Goal: Register for event/course

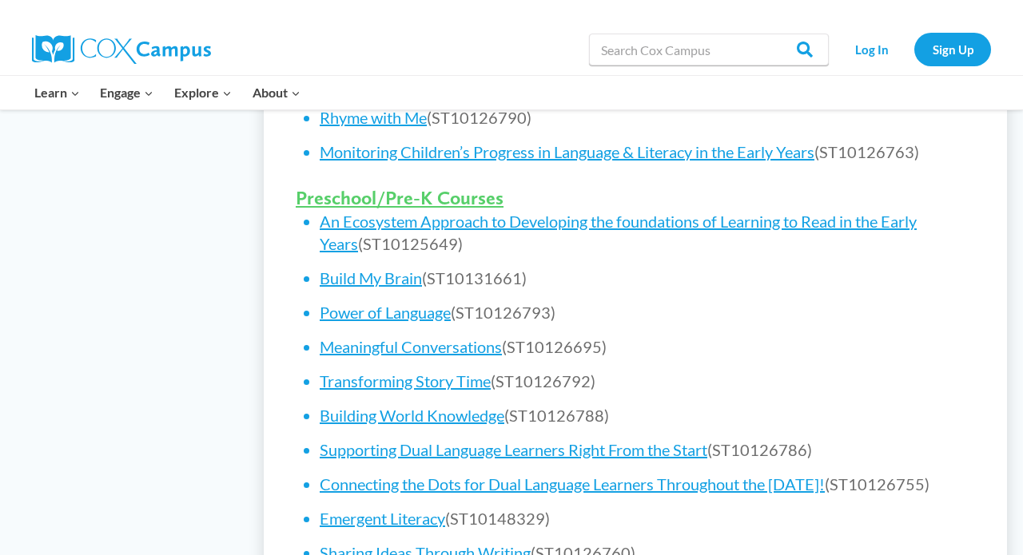
scroll to position [984, 0]
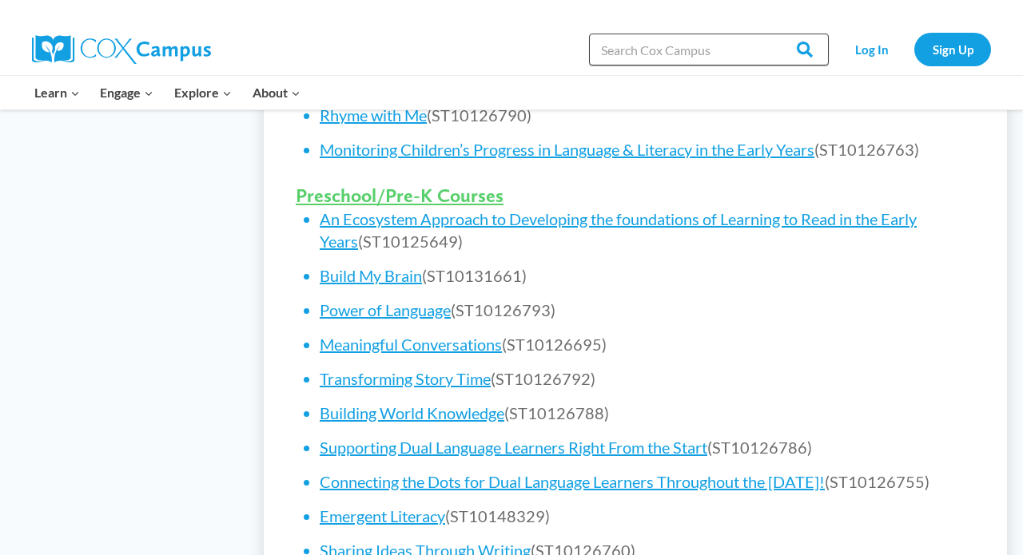
click at [738, 43] on input "Search in [URL][DOMAIN_NAME]" at bounding box center [709, 50] width 240 height 32
type input "emergent literacy"
click at [799, 50] on input "Search" at bounding box center [797, 50] width 62 height 32
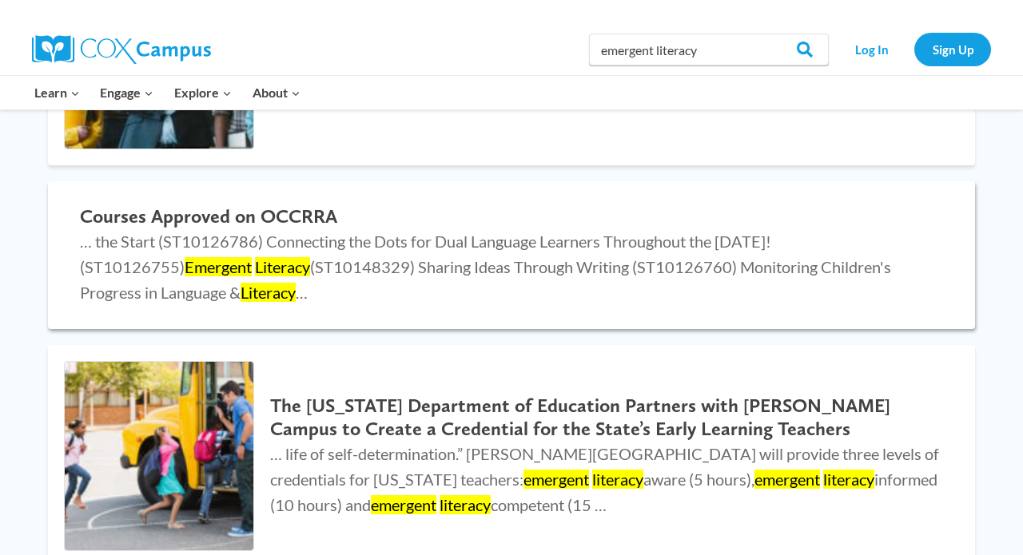
scroll to position [985, 0]
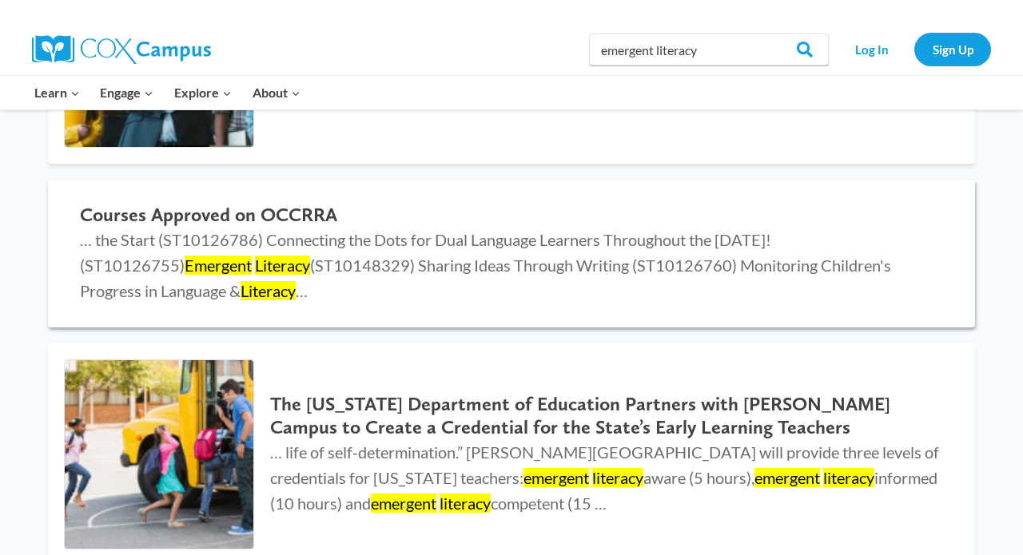
click at [299, 205] on h2 "Courses Approved on OCCRRA" at bounding box center [511, 215] width 863 height 23
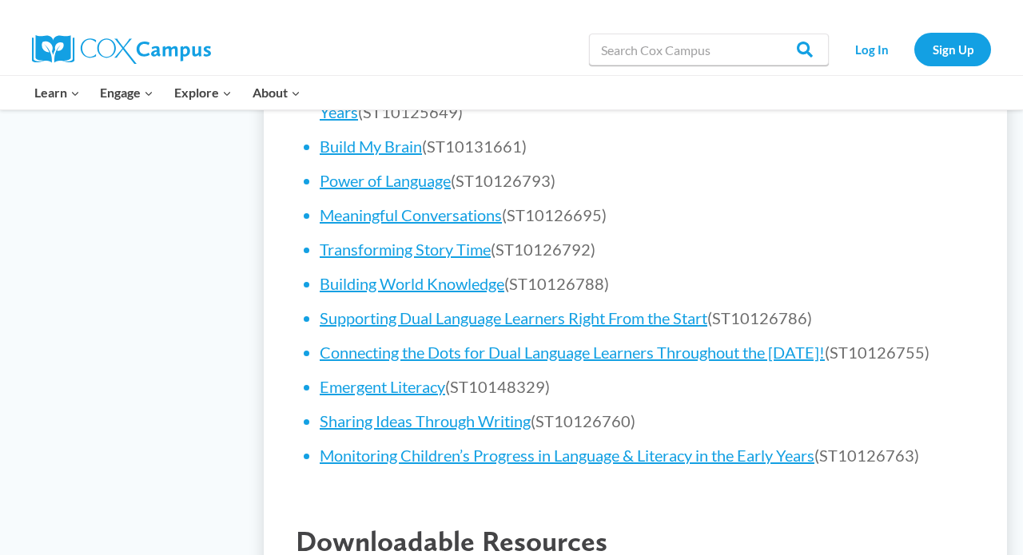
scroll to position [1121, 0]
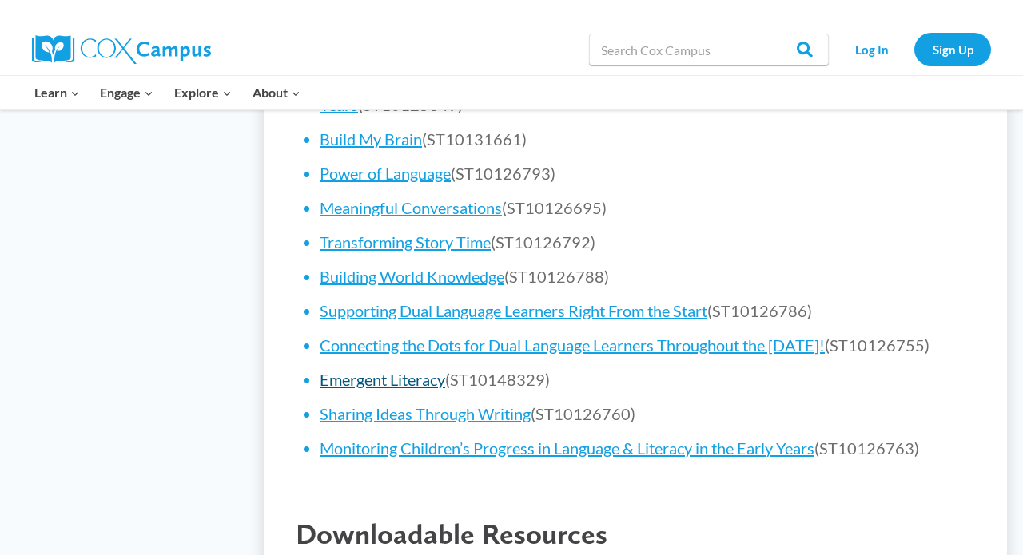
click at [408, 374] on link "Emergent Literacy" at bounding box center [382, 379] width 125 height 19
click at [344, 380] on link "Emergent Literacy" at bounding box center [382, 379] width 125 height 19
click at [360, 372] on link "Emergent Literacy" at bounding box center [382, 379] width 125 height 19
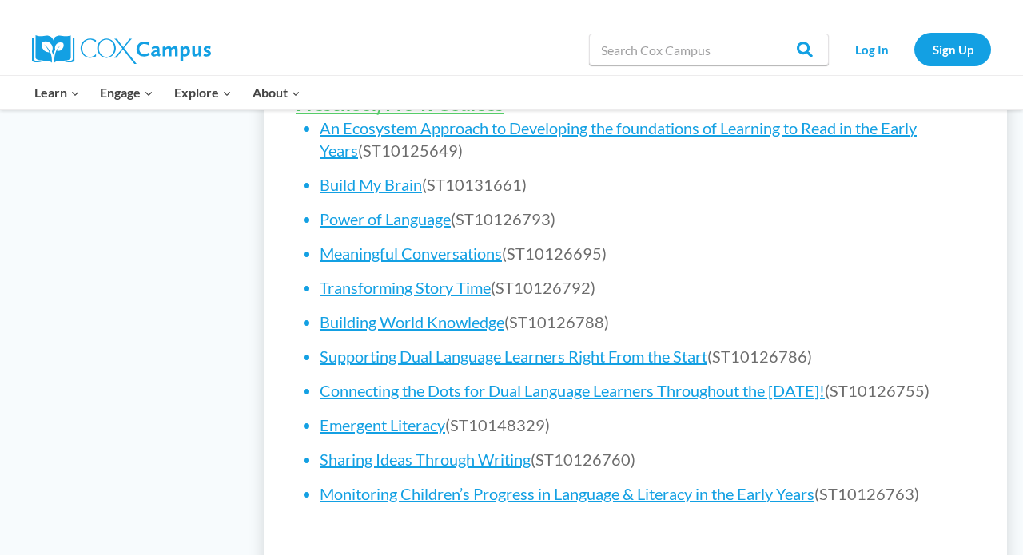
scroll to position [1077, 0]
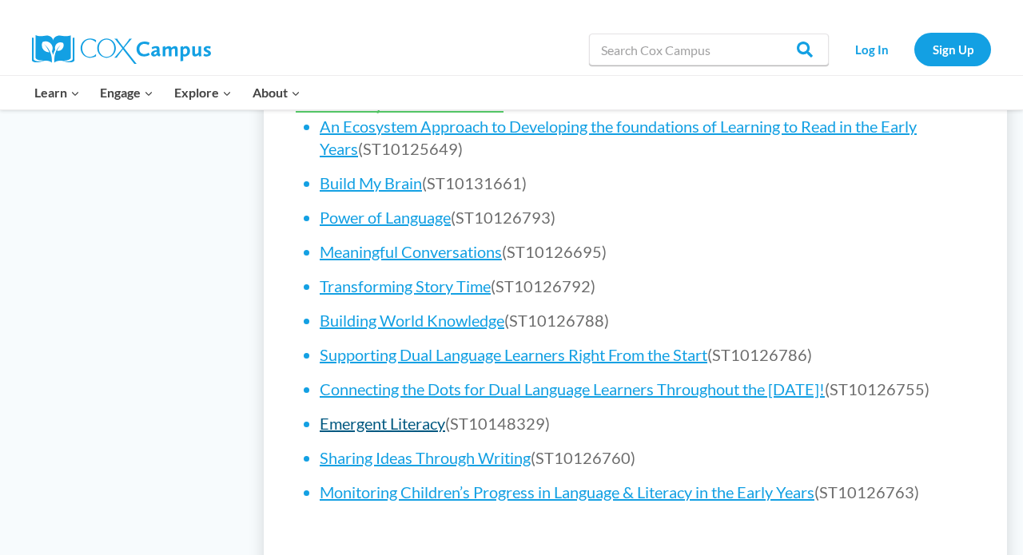
click at [363, 420] on link "Emergent Literacy" at bounding box center [382, 423] width 125 height 19
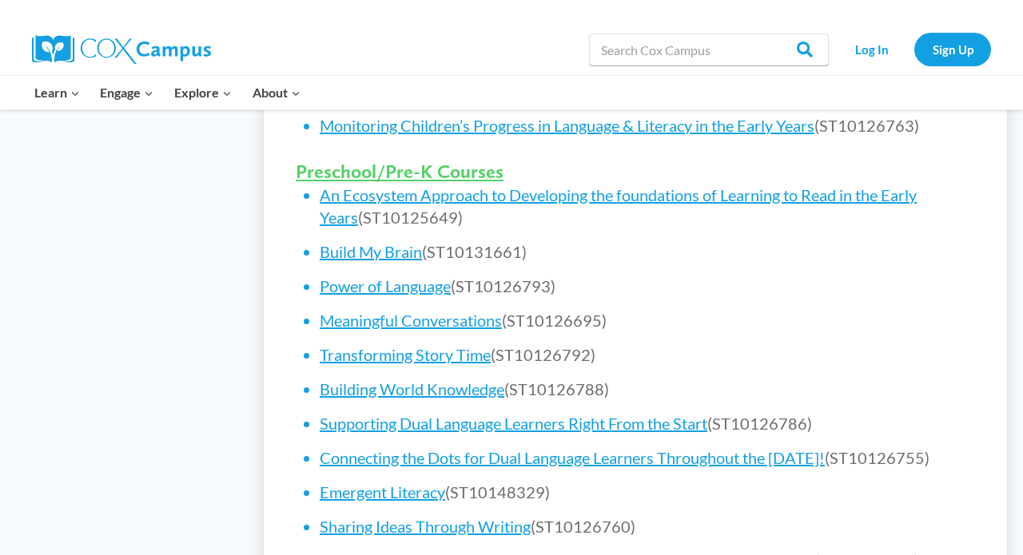
scroll to position [1008, 0]
click at [669, 58] on input "Search in [URL][DOMAIN_NAME]" at bounding box center [709, 50] width 240 height 32
click at [375, 496] on li "Emergent Literacy (ST10148329)" at bounding box center [647, 492] width 655 height 22
click at [375, 488] on link "Emergent Literacy" at bounding box center [382, 492] width 125 height 19
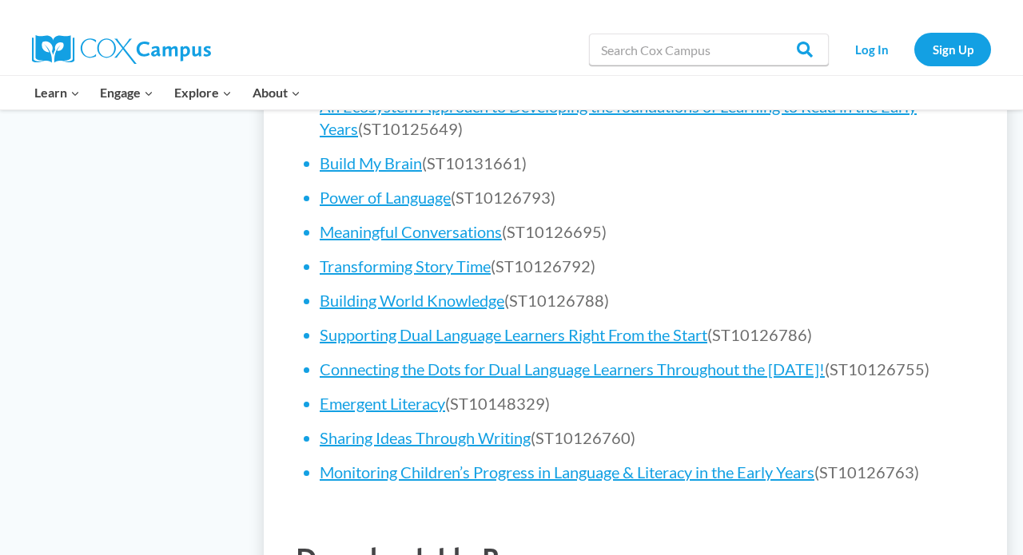
scroll to position [1097, 0]
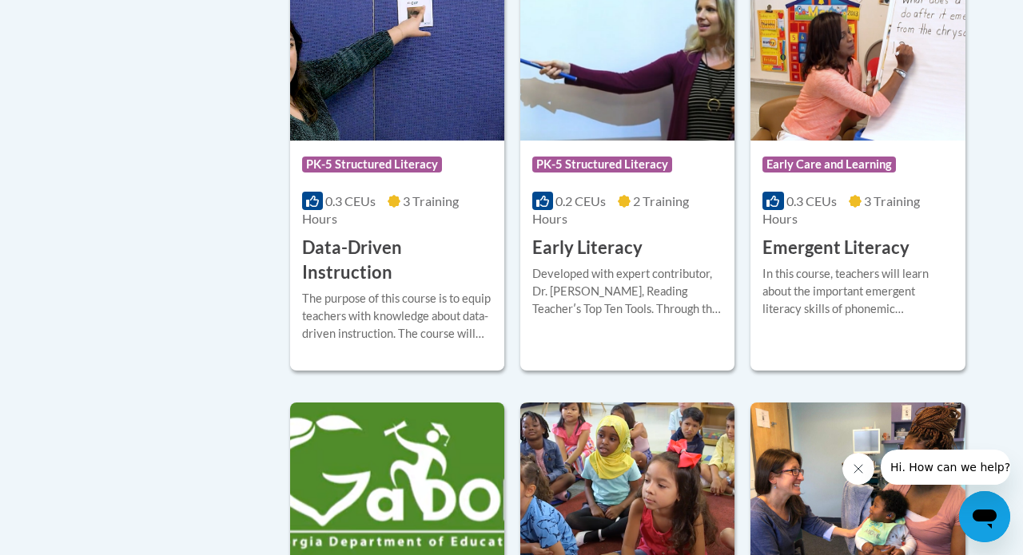
scroll to position [1869, 0]
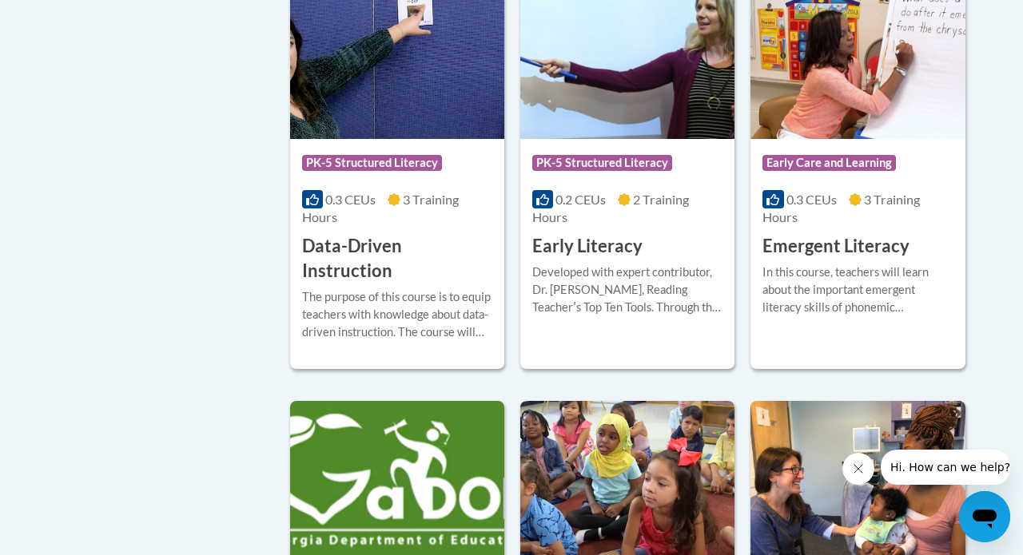
click at [618, 234] on h3 "Early Literacy" at bounding box center [587, 246] width 110 height 25
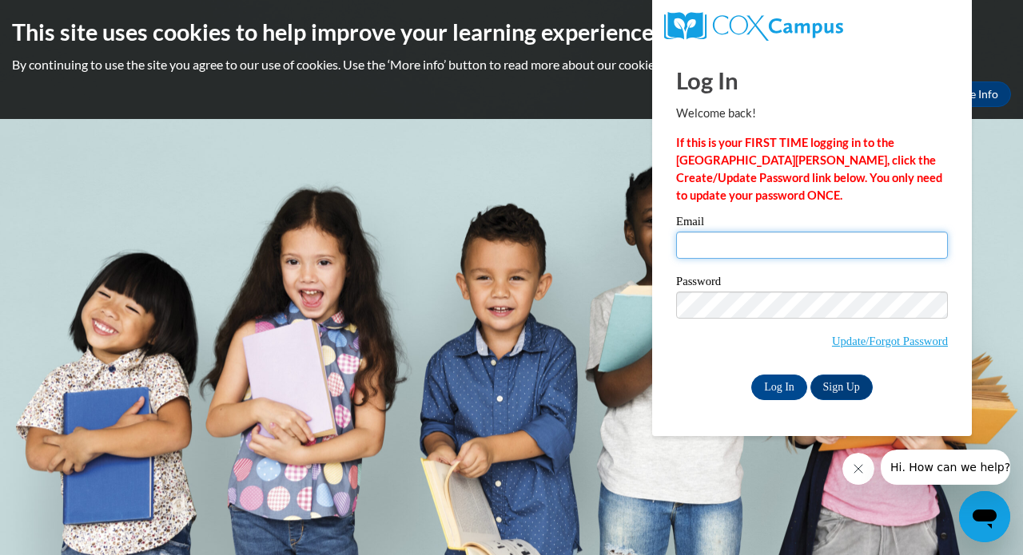
click at [722, 248] on input "Email" at bounding box center [812, 245] width 272 height 27
click at [720, 245] on input "Email" at bounding box center [812, 245] width 272 height 27
type input "diana.zavadskiy@providencecle.com"
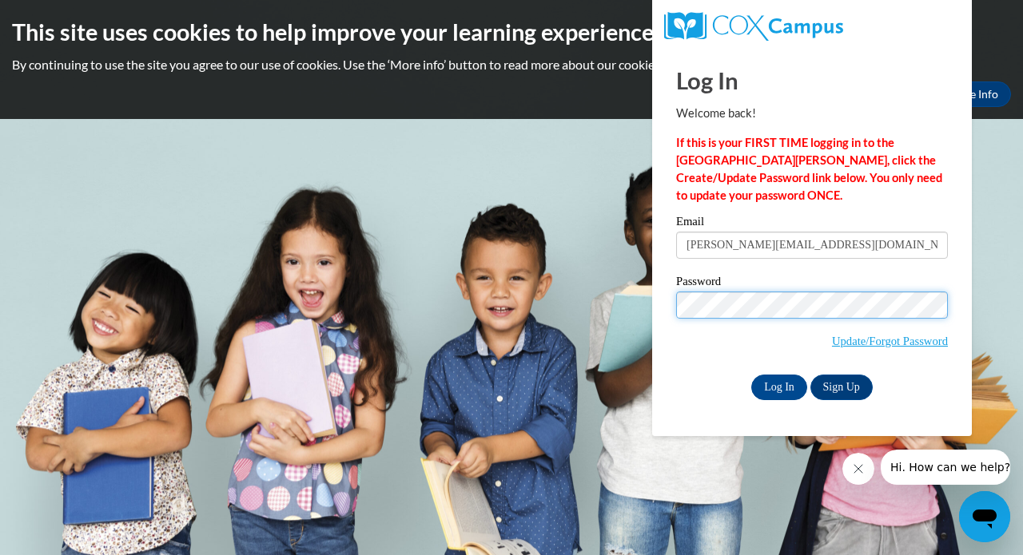
click at [778, 386] on input "Log In" at bounding box center [779, 388] width 56 height 26
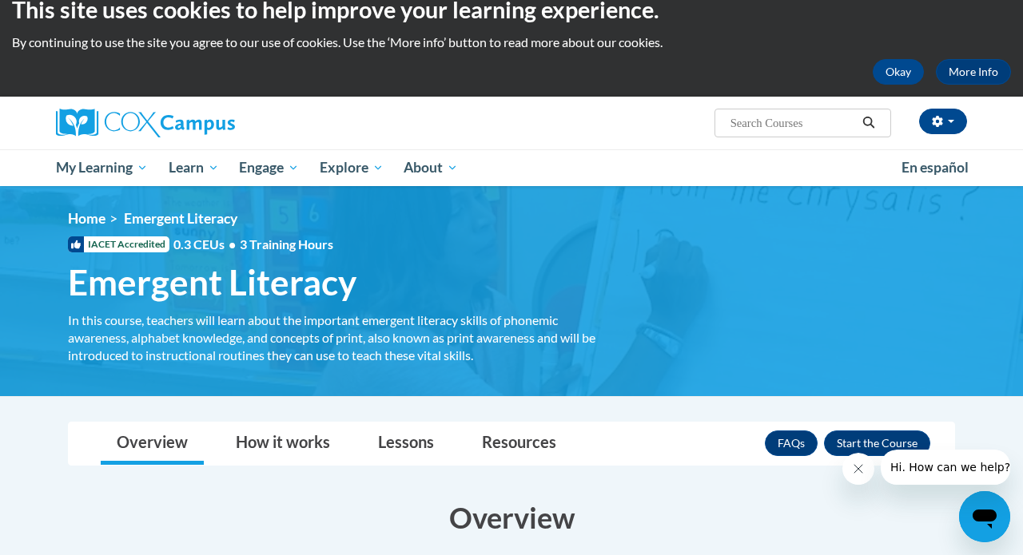
scroll to position [18, 0]
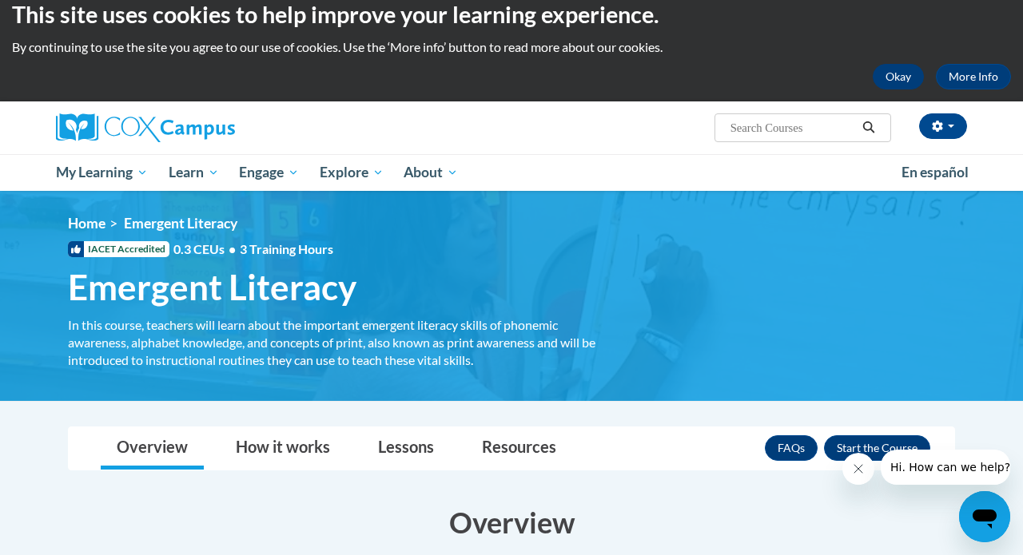
click at [899, 73] on button "Okay" at bounding box center [898, 77] width 51 height 26
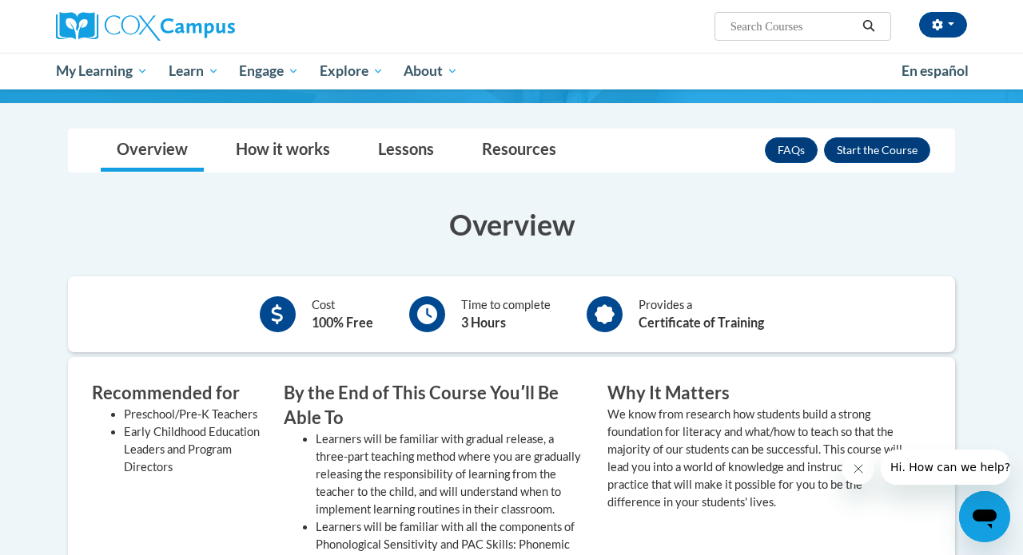
scroll to position [189, 0]
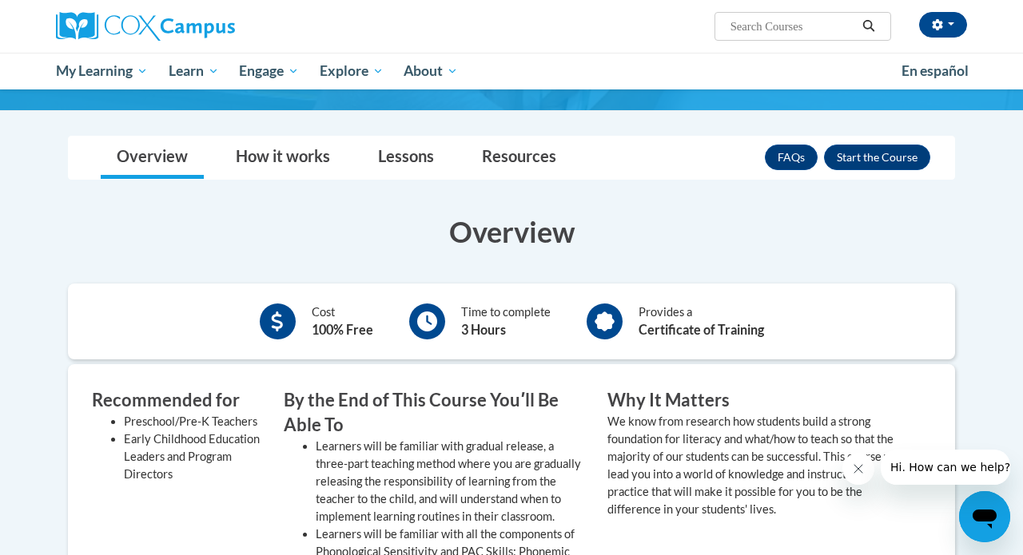
click at [856, 470] on icon "Close message from company" at bounding box center [858, 469] width 13 height 13
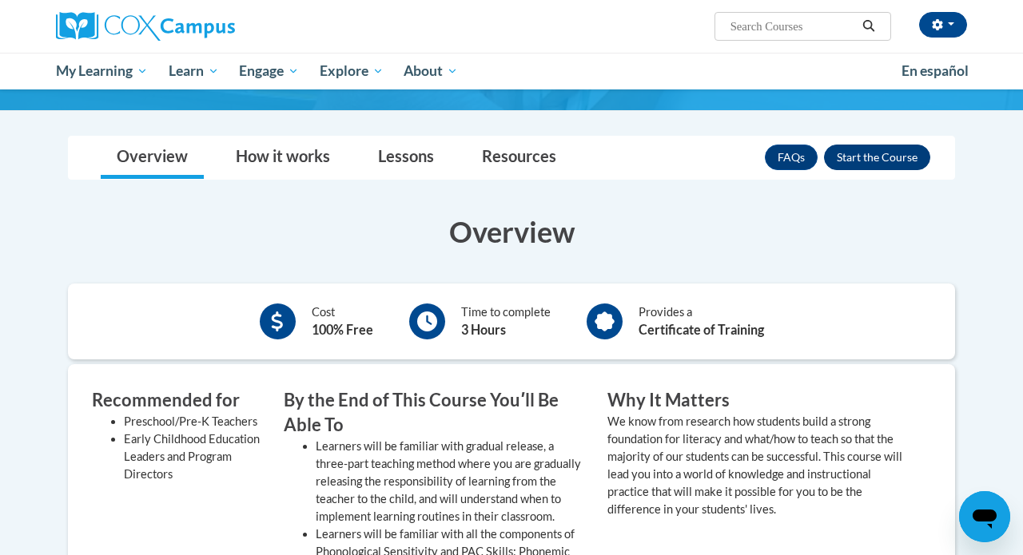
click at [885, 160] on button "Enroll" at bounding box center [877, 158] width 106 height 26
click at [862, 214] on h3 "Overview" at bounding box center [511, 232] width 887 height 40
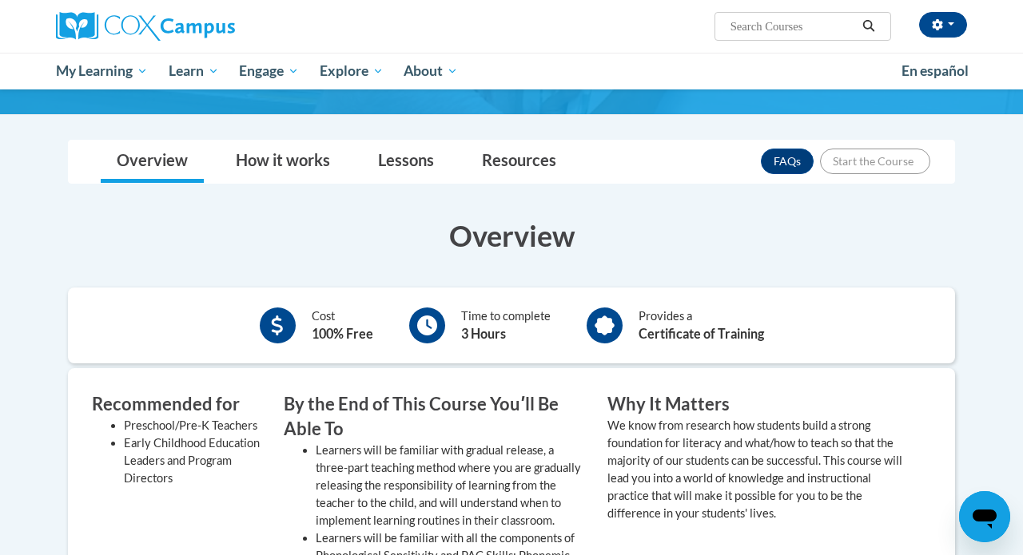
scroll to position [184, 0]
